Goal: Information Seeking & Learning: Learn about a topic

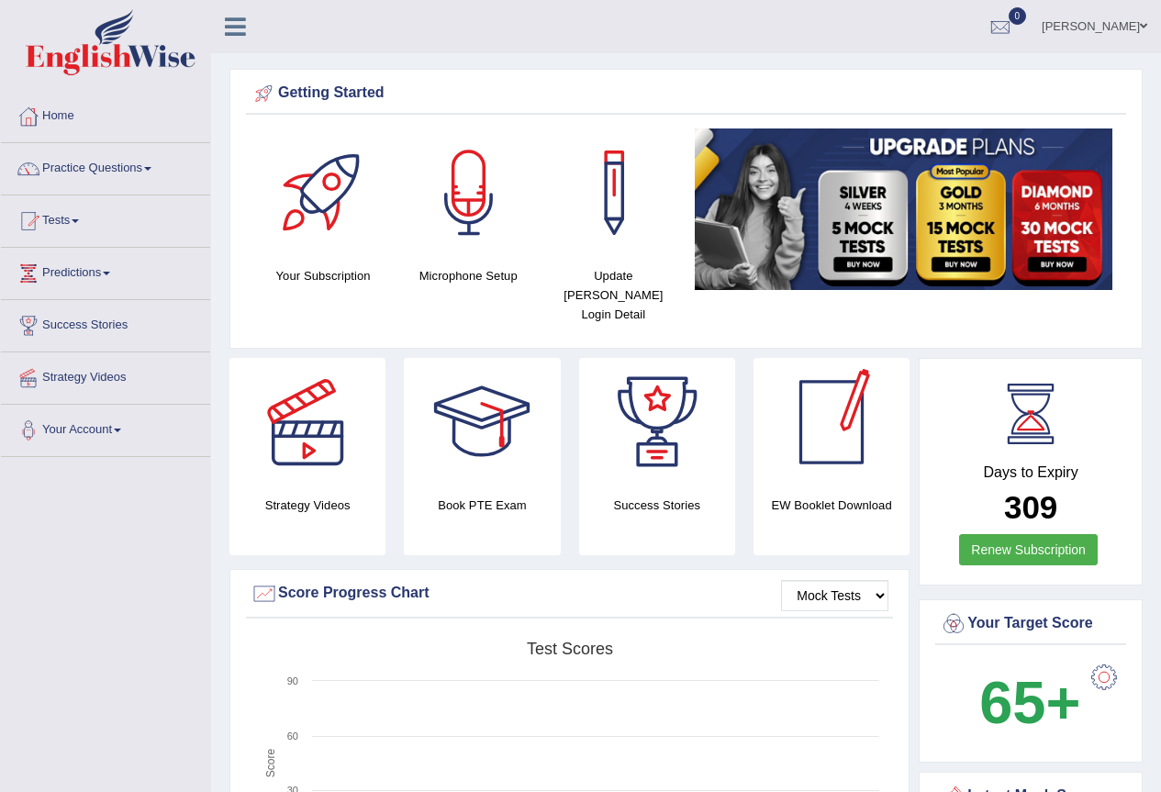
drag, startPoint x: 1120, startPoint y: 30, endPoint x: 1107, endPoint y: 28, distance: 13.1
click at [1119, 30] on link "Arlyn Ellis" at bounding box center [1094, 24] width 133 height 48
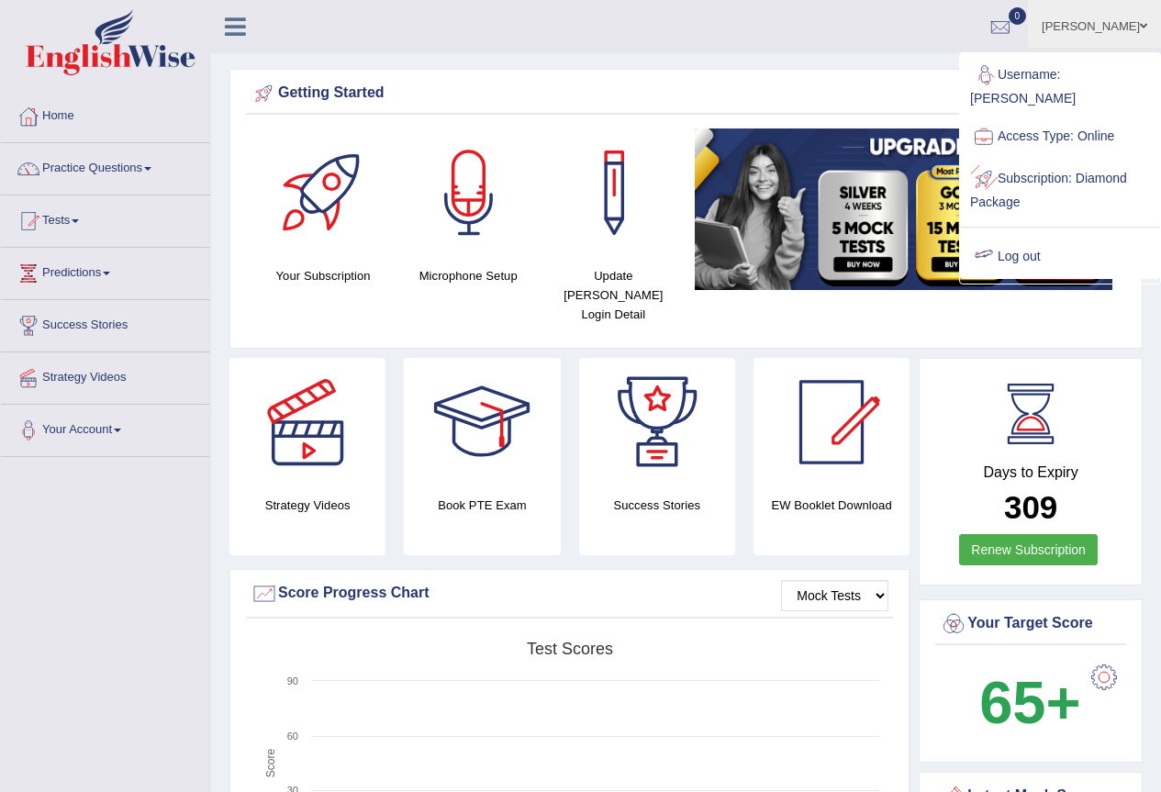
click at [1023, 251] on link "Log out" at bounding box center [1060, 257] width 198 height 42
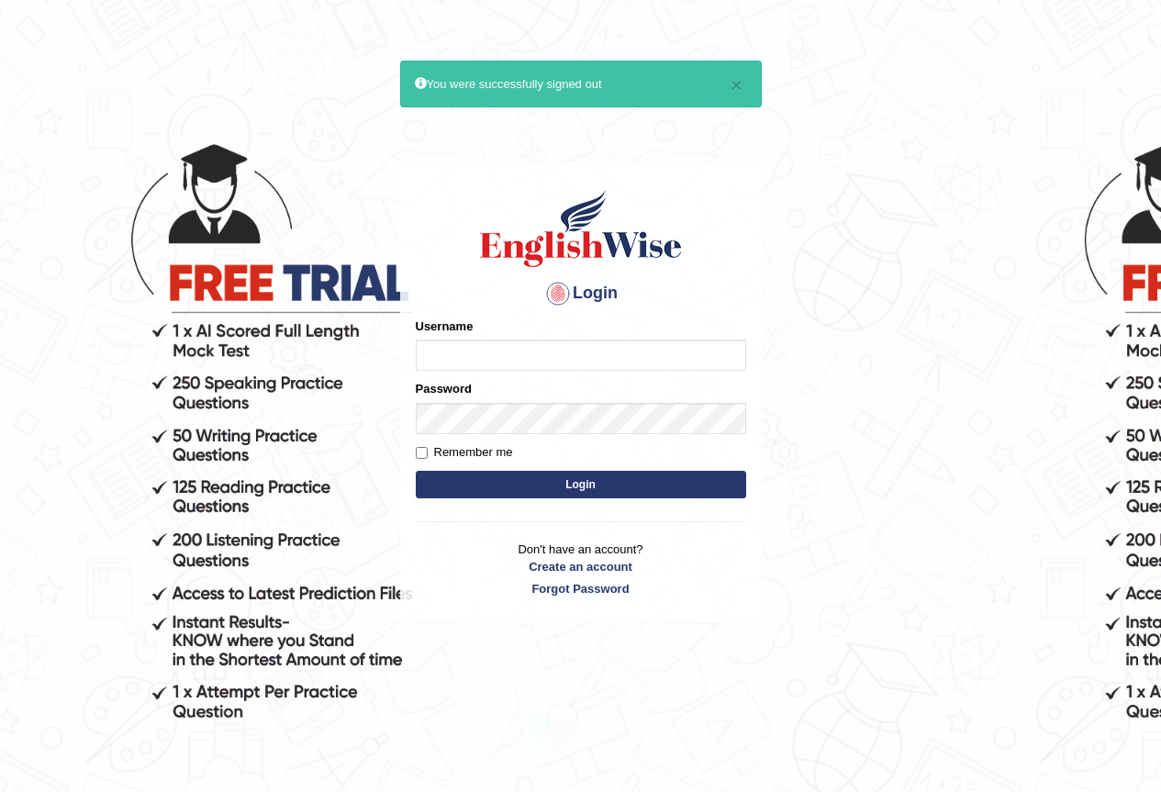
click at [488, 357] on input "Username" at bounding box center [581, 355] width 330 height 31
type input "vivekperumal_parramatta"
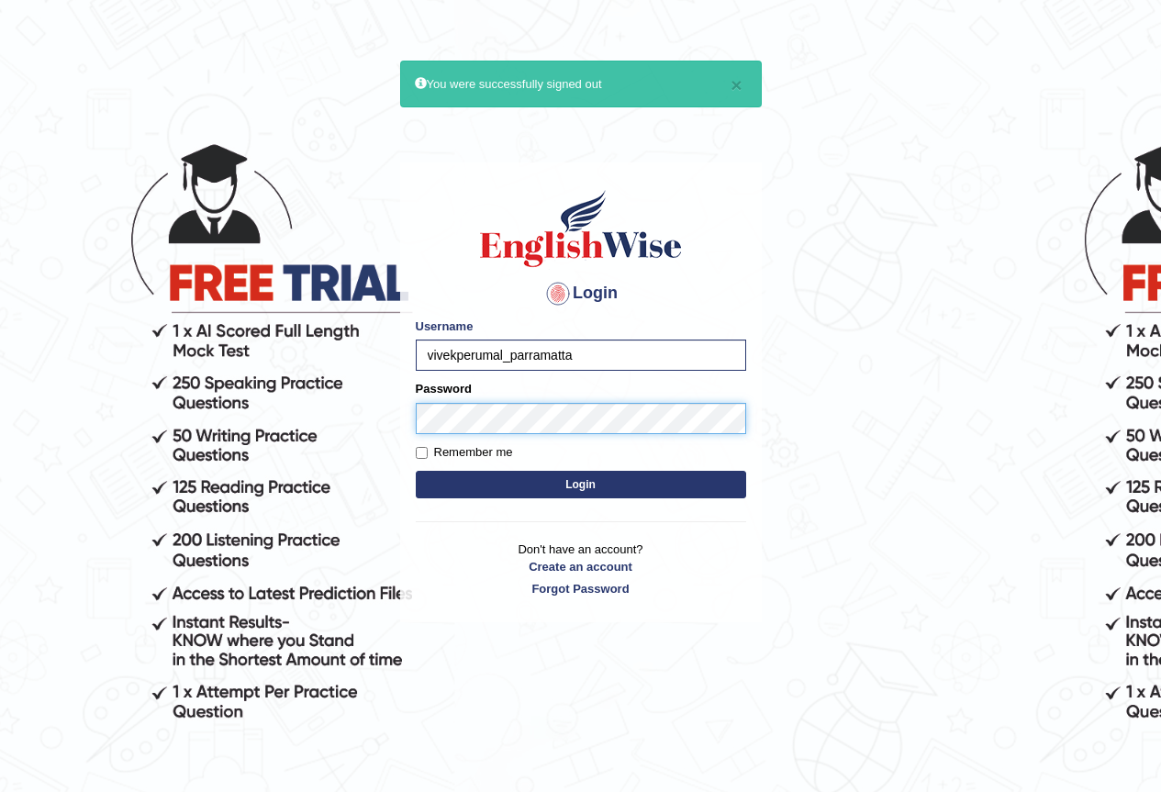
click at [416, 471] on button "Login" at bounding box center [581, 485] width 330 height 28
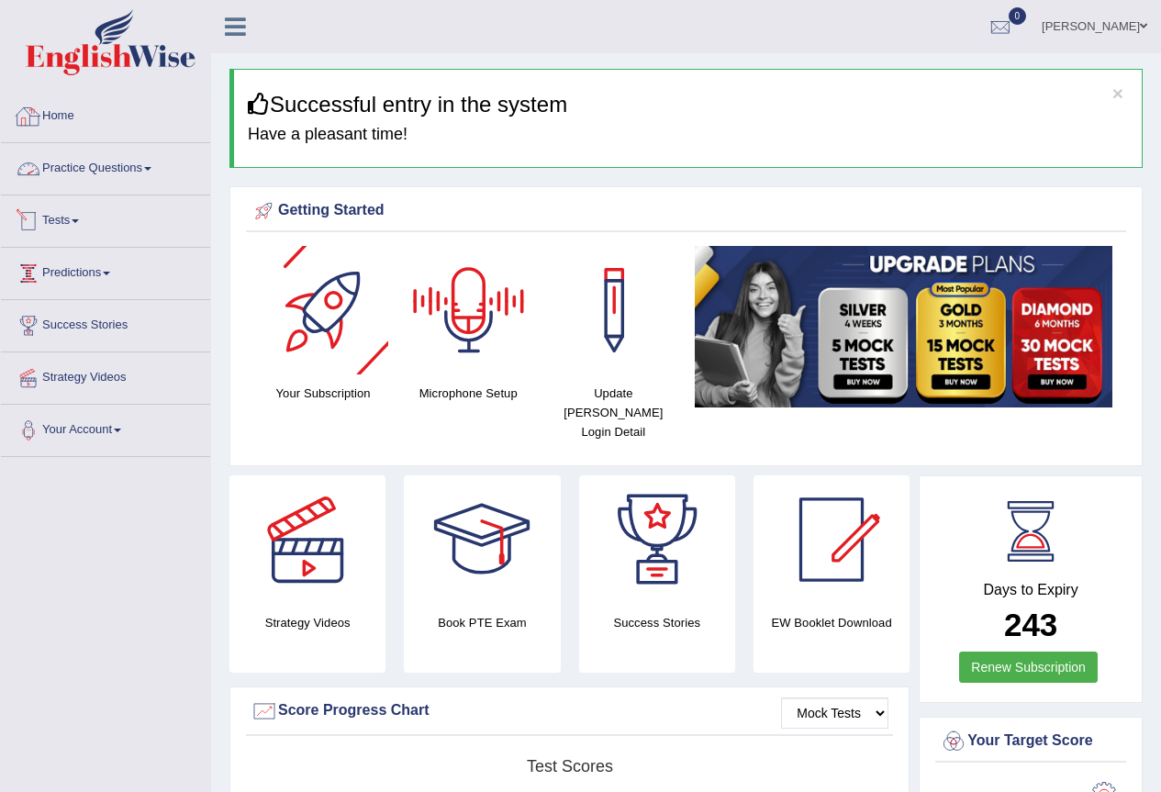
click at [85, 149] on link "Practice Questions" at bounding box center [105, 166] width 209 height 46
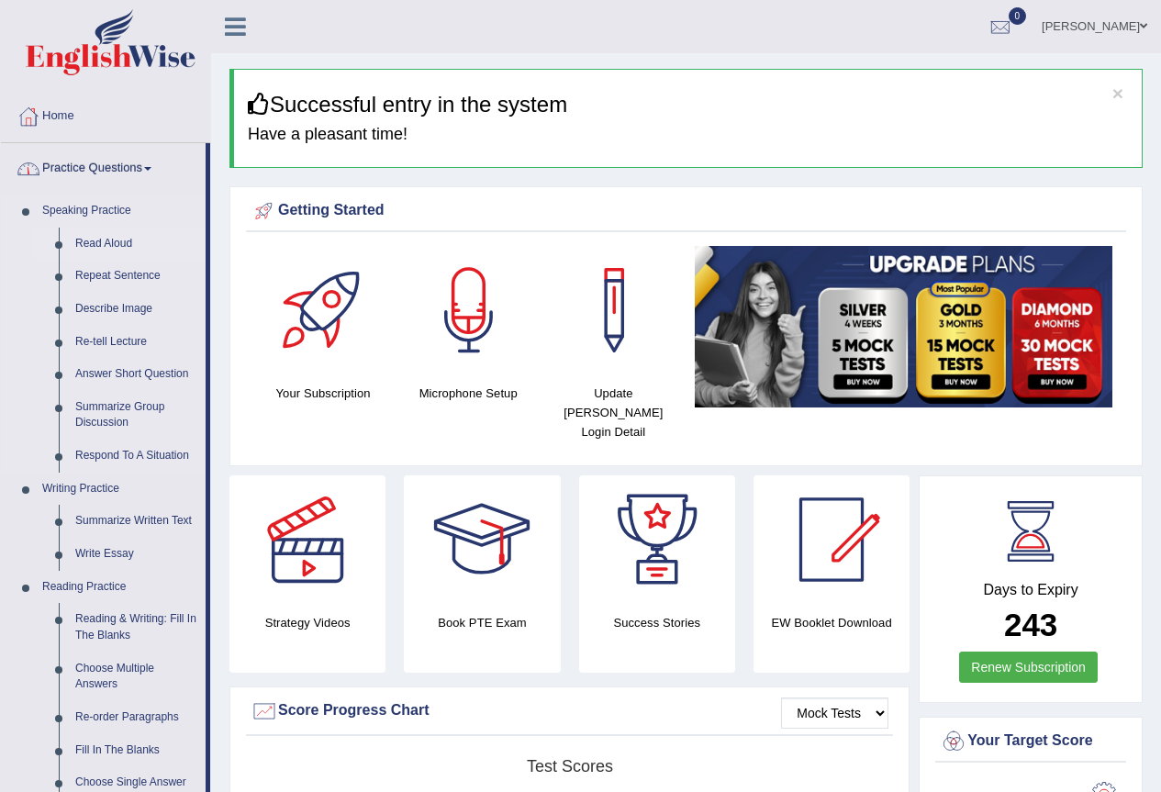
click at [87, 248] on link "Read Aloud" at bounding box center [136, 244] width 139 height 33
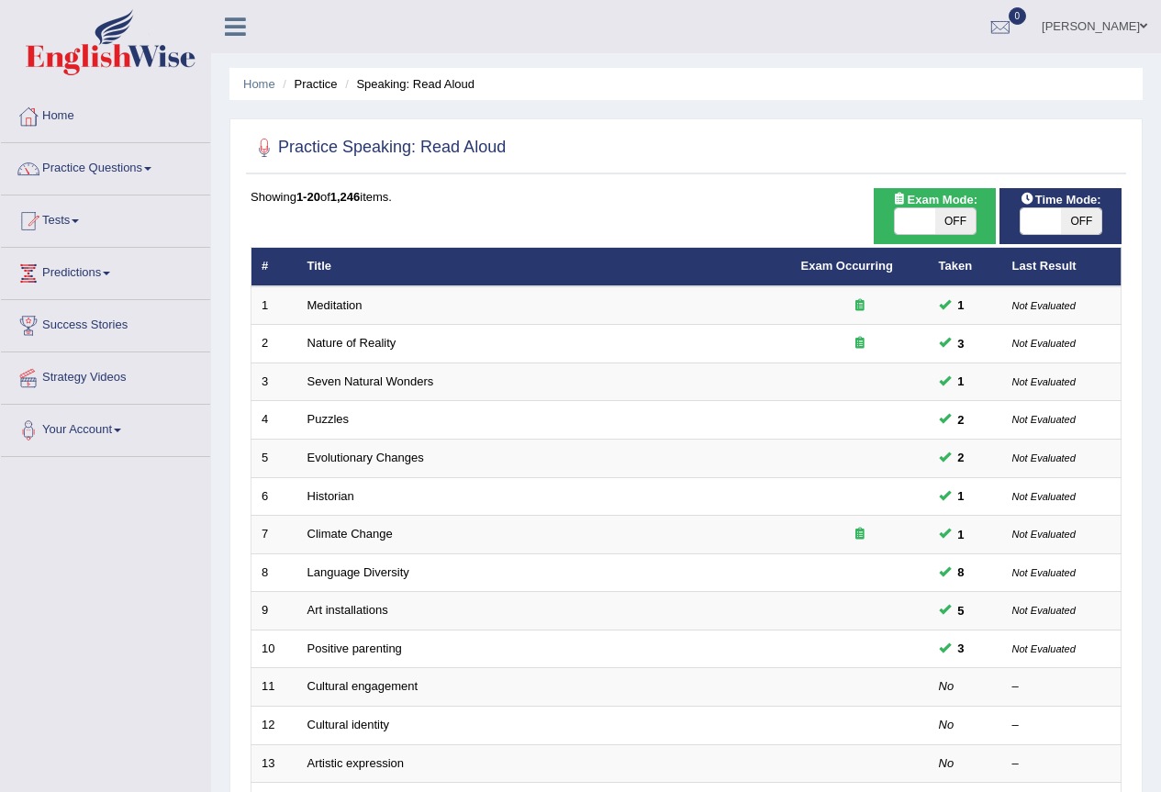
click at [909, 219] on span at bounding box center [915, 221] width 40 height 26
checkbox input "true"
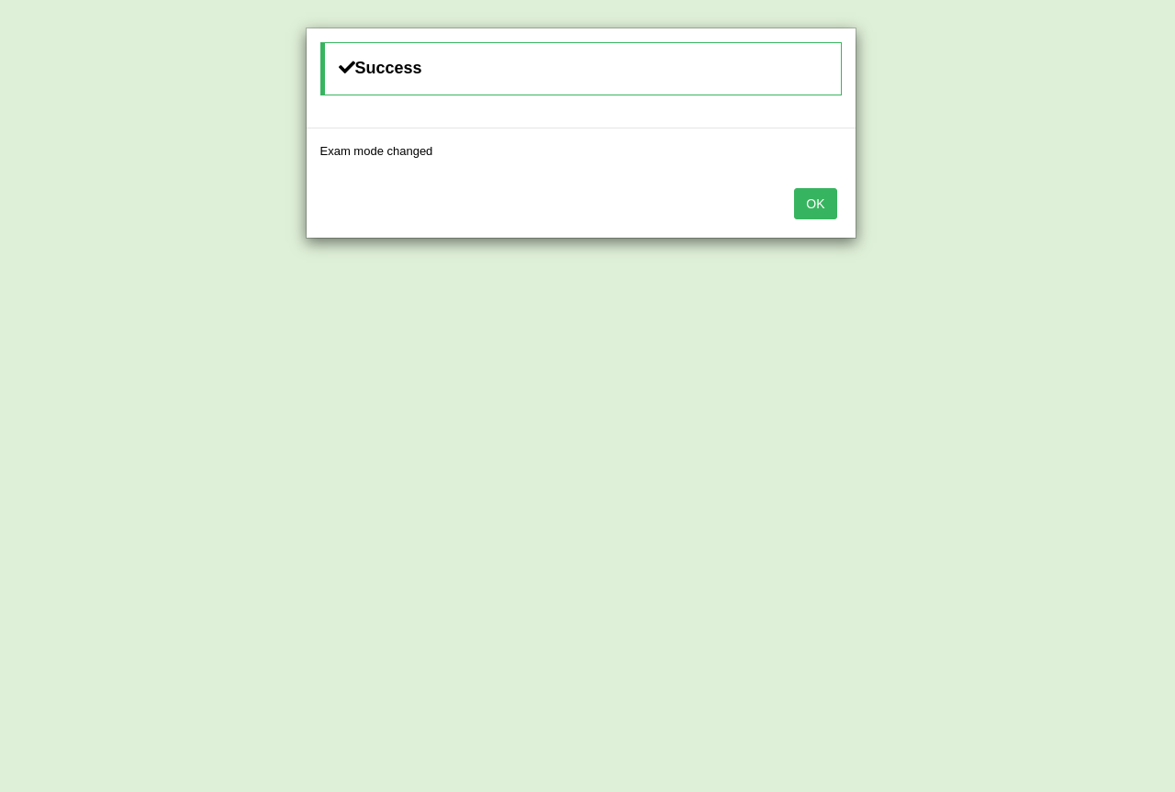
click at [815, 211] on button "OK" at bounding box center [815, 203] width 42 height 31
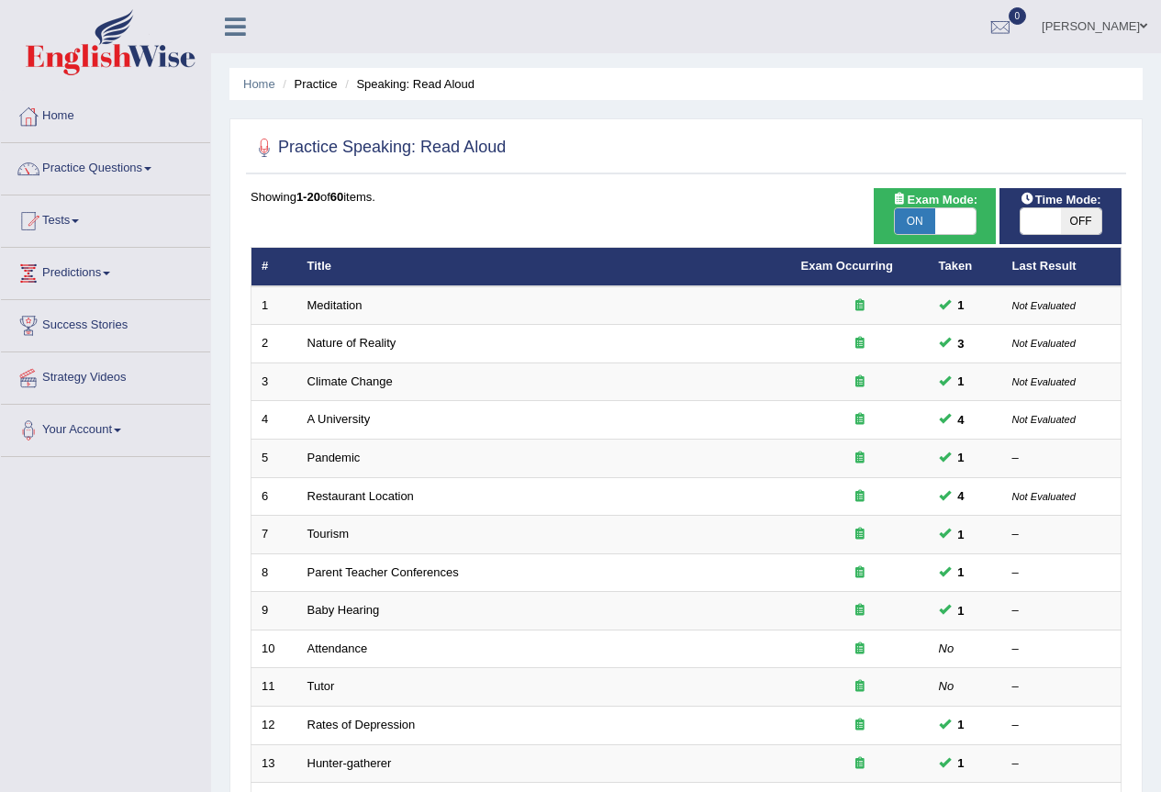
click at [1040, 225] on span at bounding box center [1041, 221] width 40 height 26
click at [1041, 216] on span at bounding box center [1041, 221] width 40 height 26
checkbox input "true"
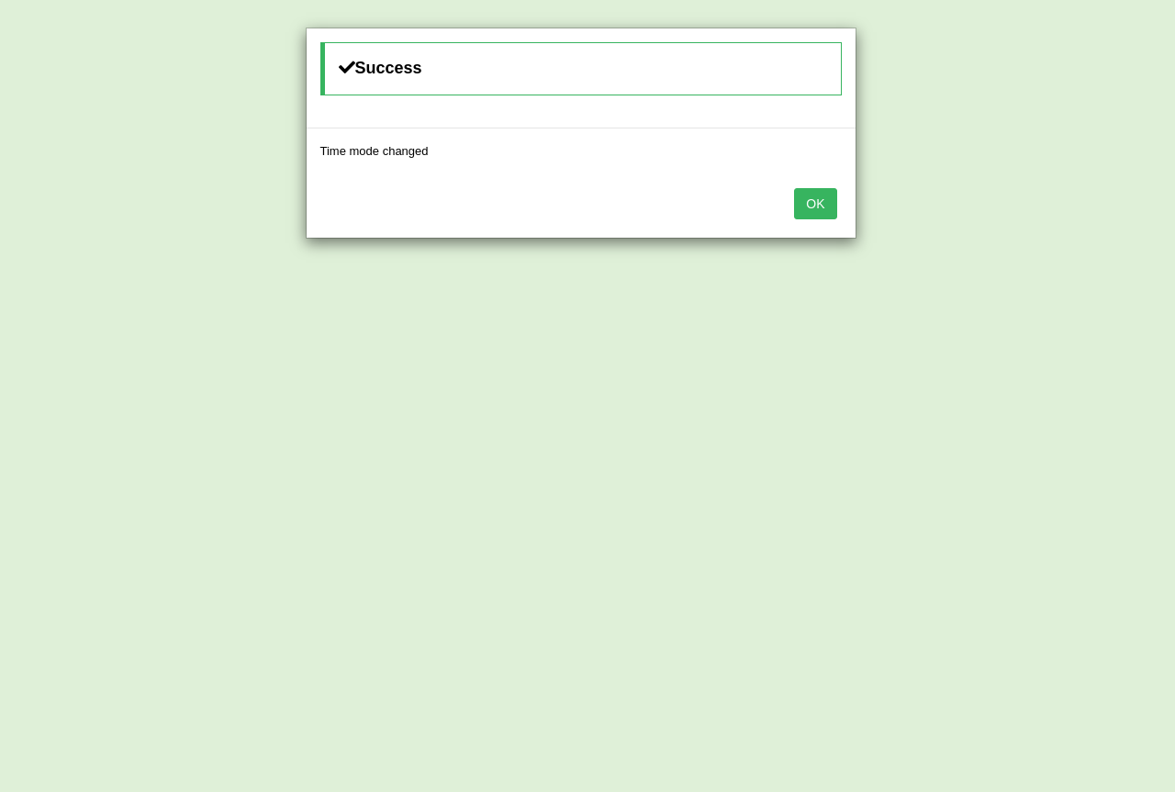
click at [833, 198] on button "OK" at bounding box center [815, 203] width 42 height 31
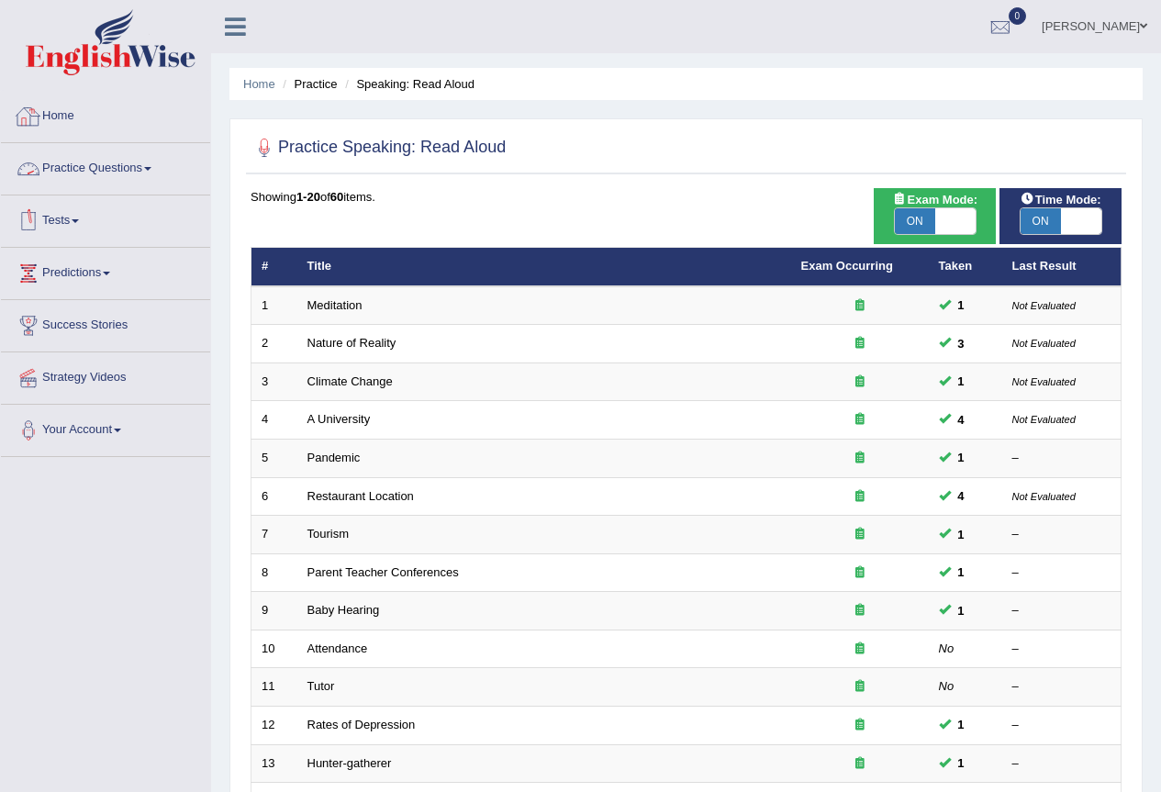
click at [73, 168] on link "Practice Questions" at bounding box center [105, 166] width 209 height 46
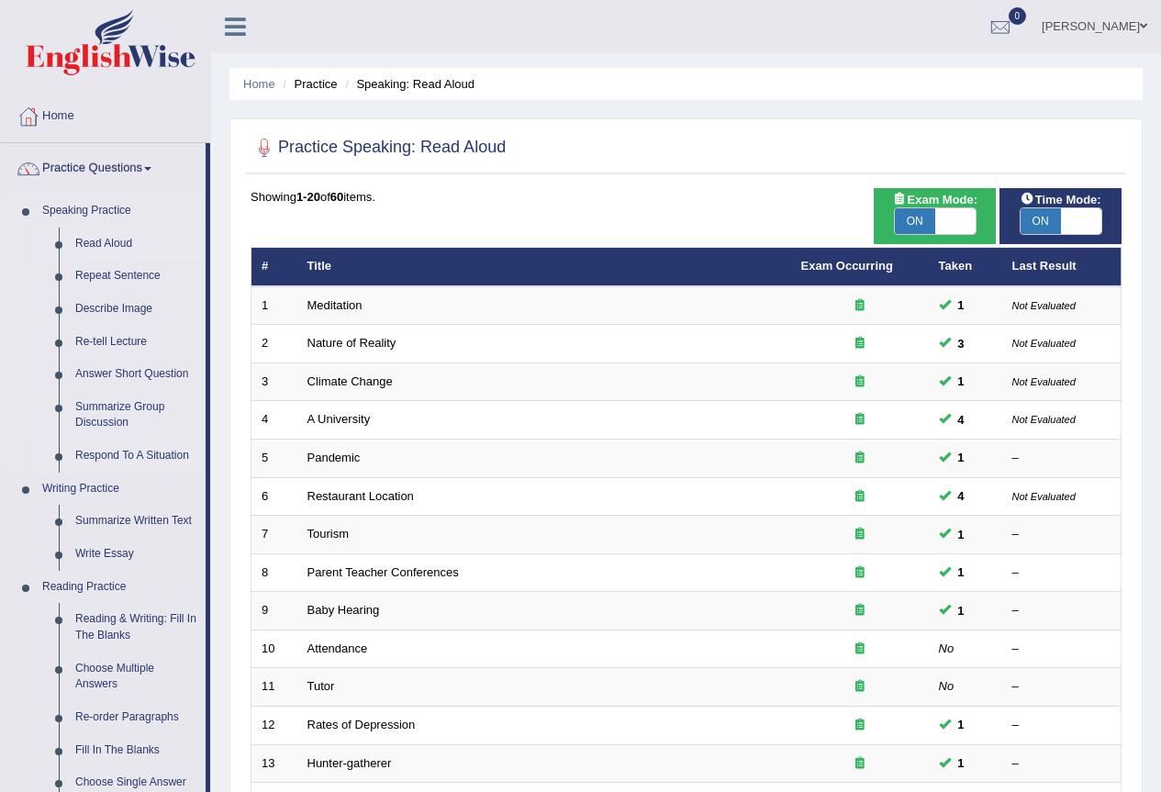
click at [118, 462] on link "Respond To A Situation" at bounding box center [136, 456] width 139 height 33
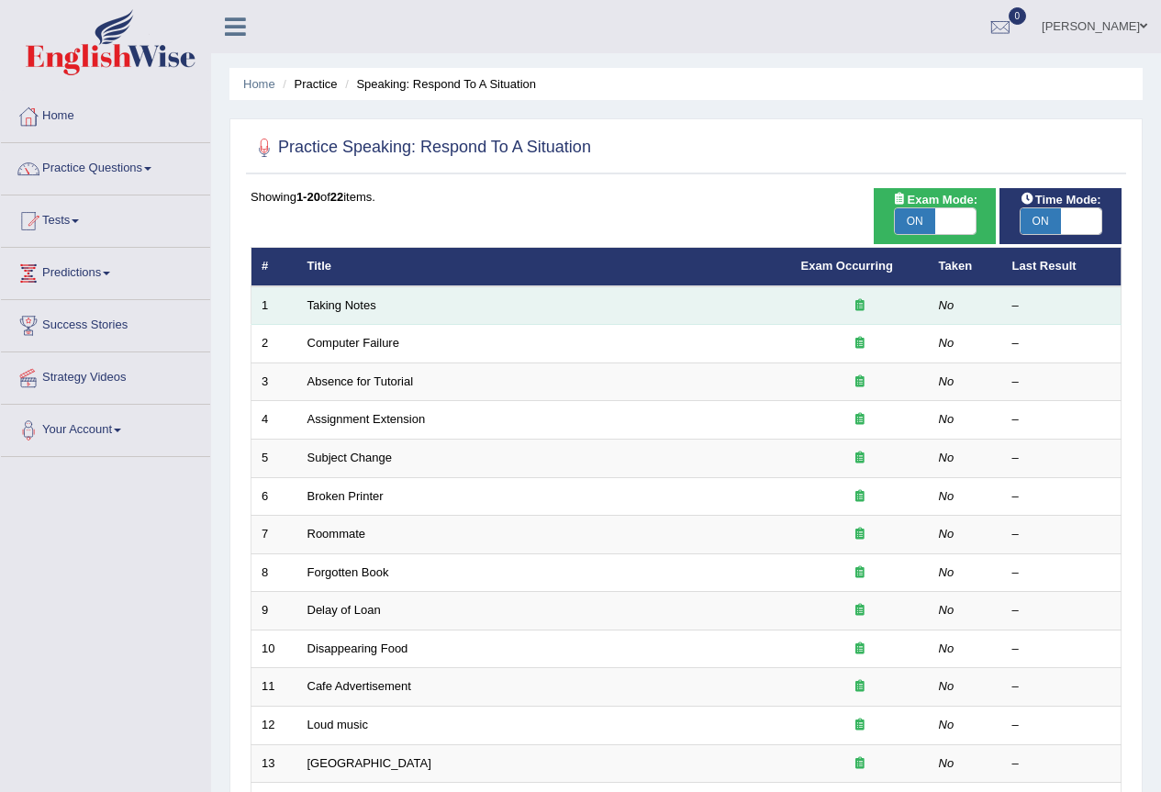
click at [335, 296] on td "Taking Notes" at bounding box center [544, 305] width 494 height 39
click at [337, 302] on link "Taking Notes" at bounding box center [341, 305] width 69 height 14
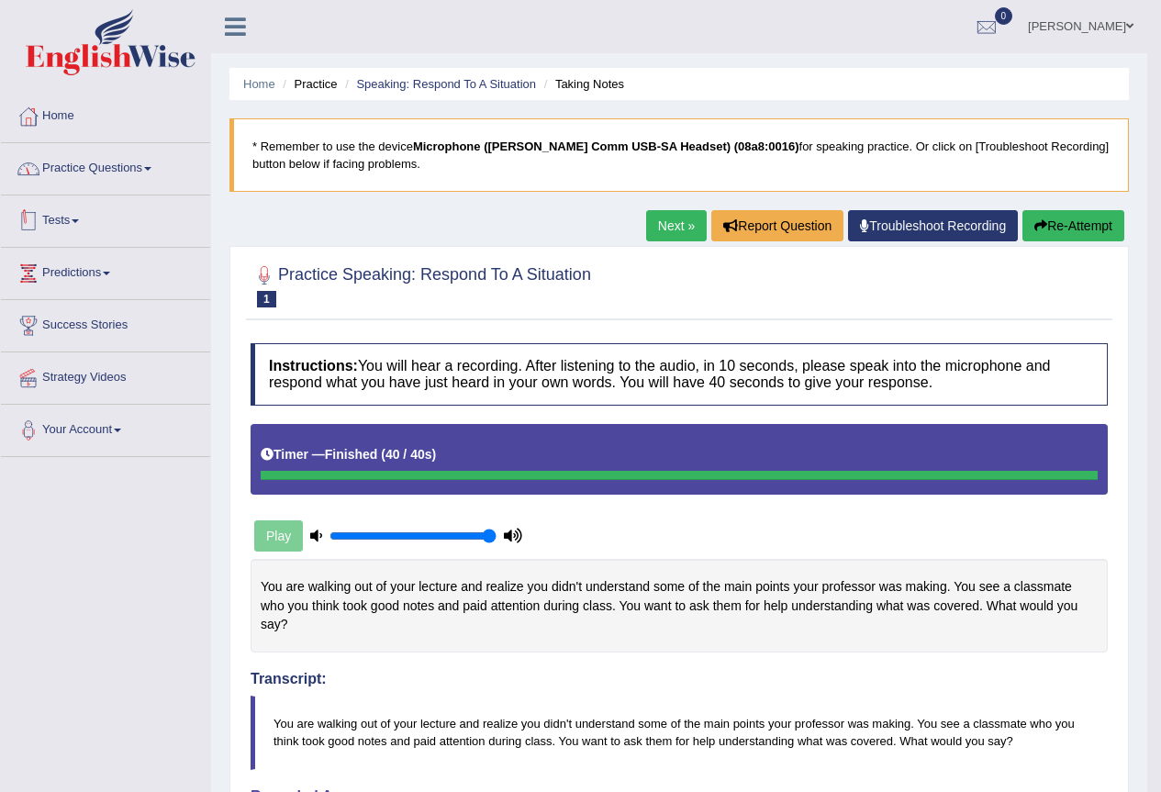
click at [111, 166] on link "Practice Questions" at bounding box center [105, 166] width 209 height 46
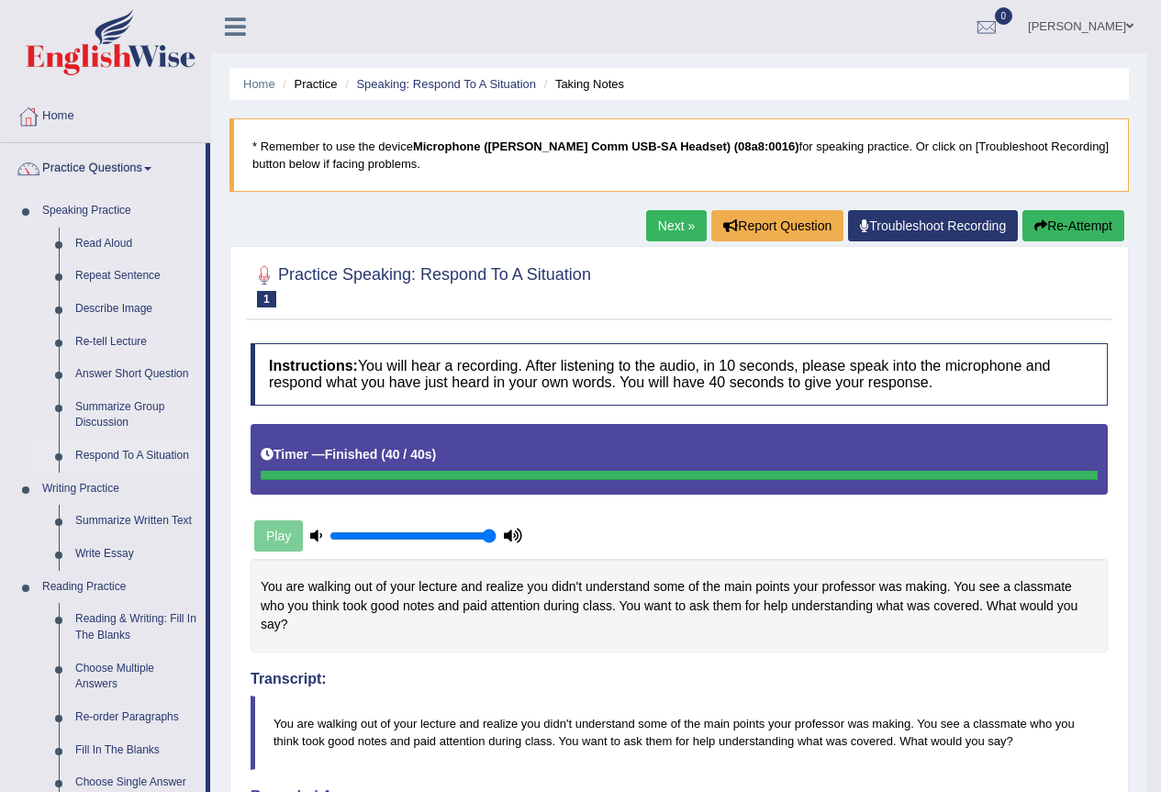
click at [105, 448] on link "Respond To A Situation" at bounding box center [136, 456] width 139 height 33
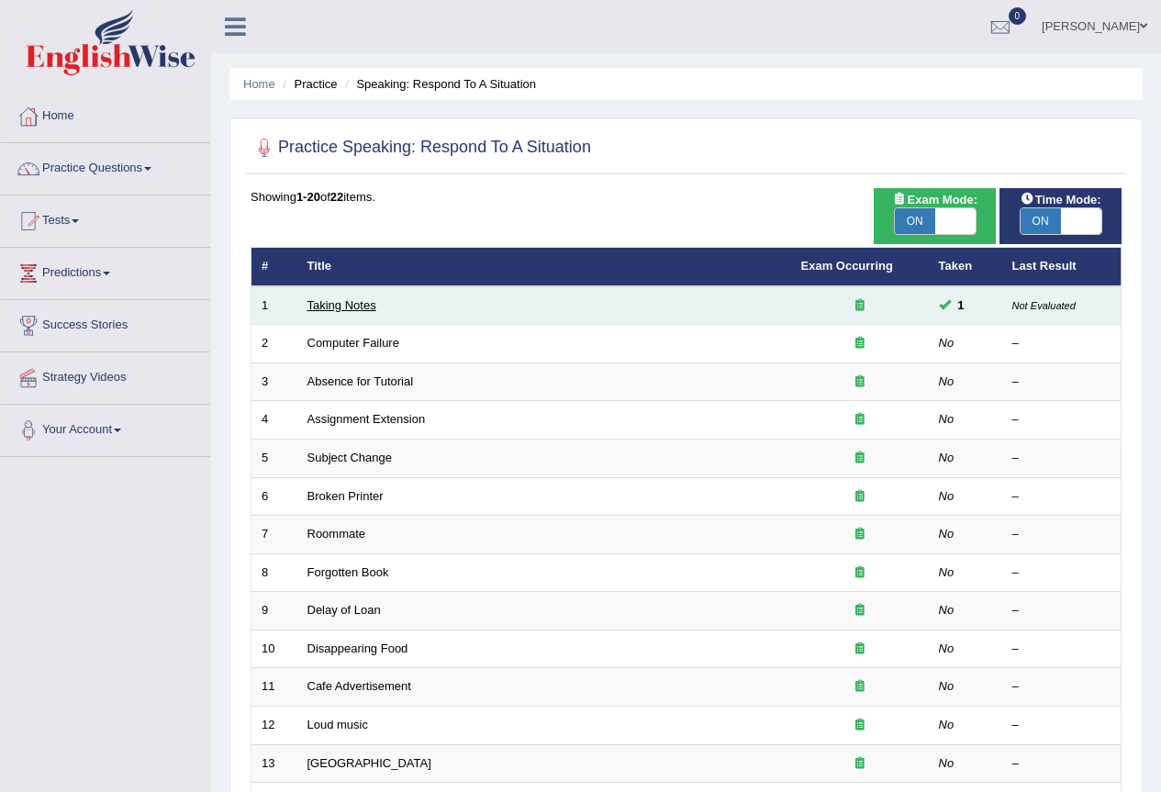
click at [373, 307] on link "Taking Notes" at bounding box center [341, 305] width 69 height 14
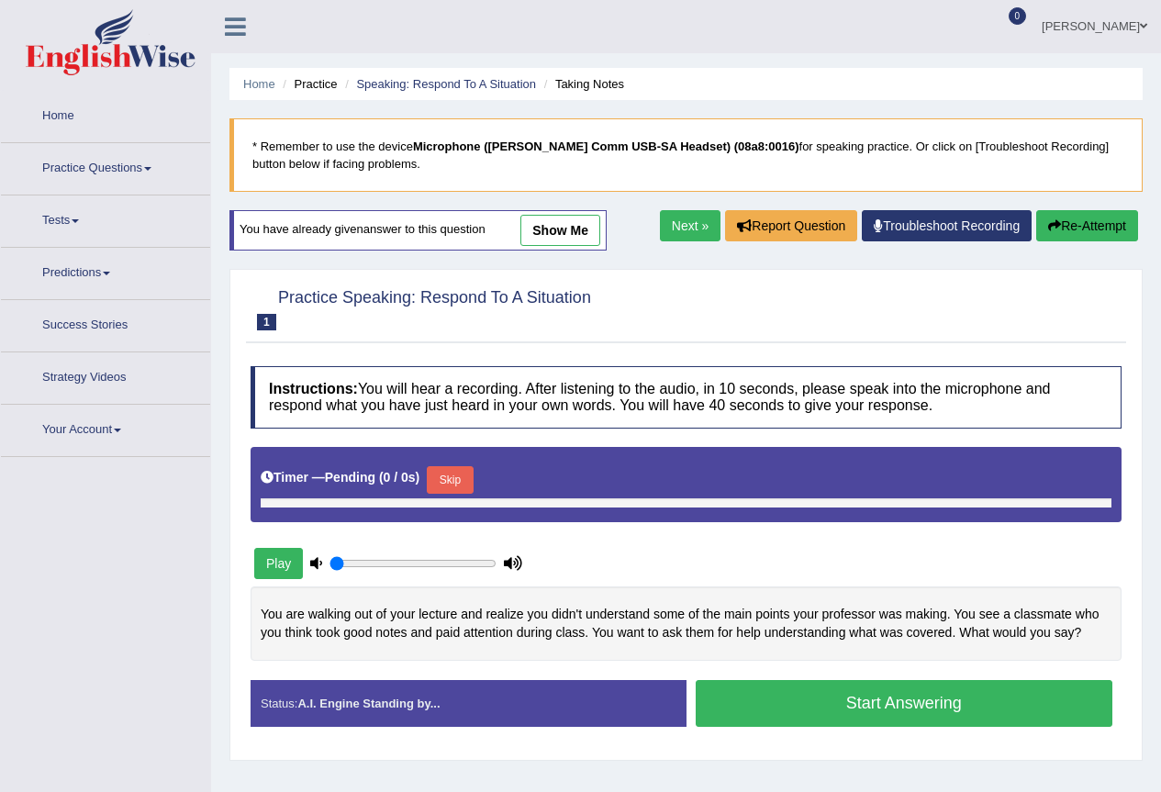
type input "1"
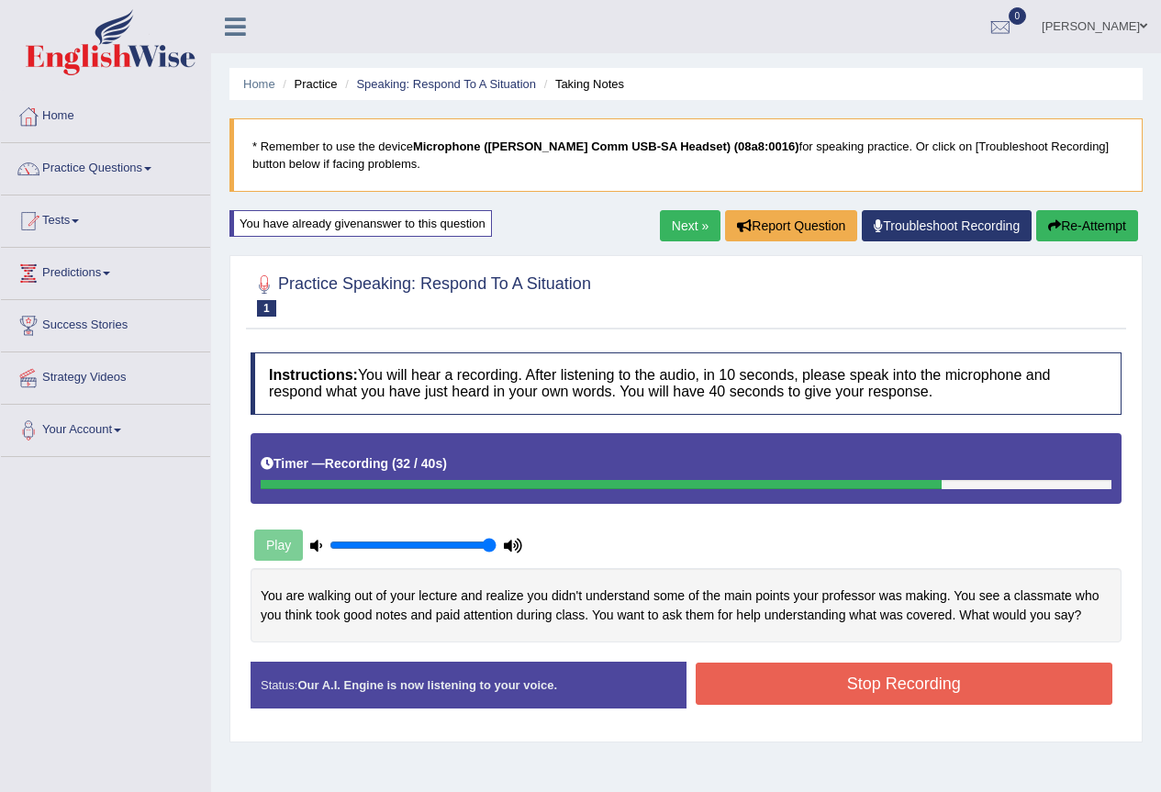
click at [932, 677] on button "Stop Recording" at bounding box center [905, 684] width 418 height 42
